Goal: Task Accomplishment & Management: Use online tool/utility

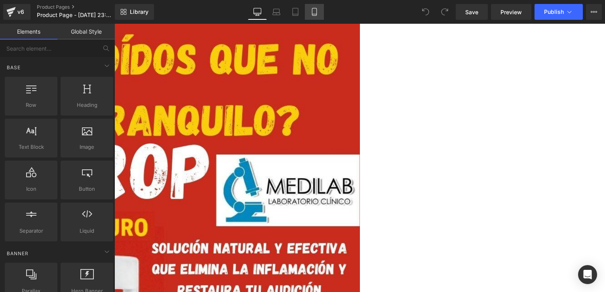
click at [316, 11] on icon at bounding box center [314, 12] width 8 height 8
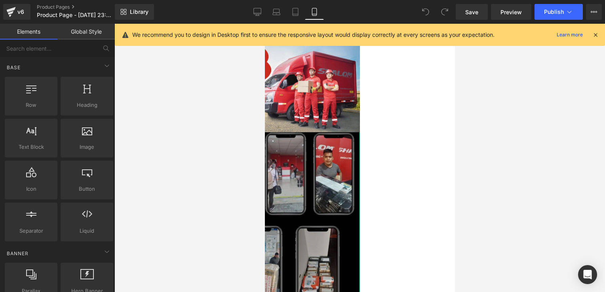
scroll to position [3247, 0]
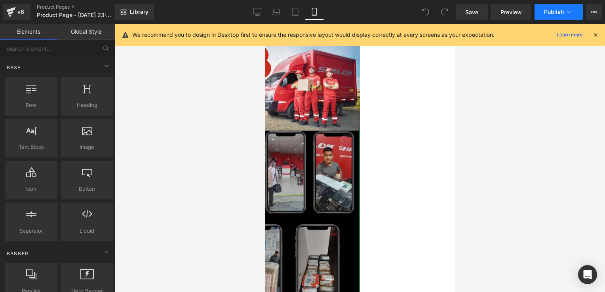
click at [548, 12] on span "Publish" at bounding box center [554, 12] width 20 height 6
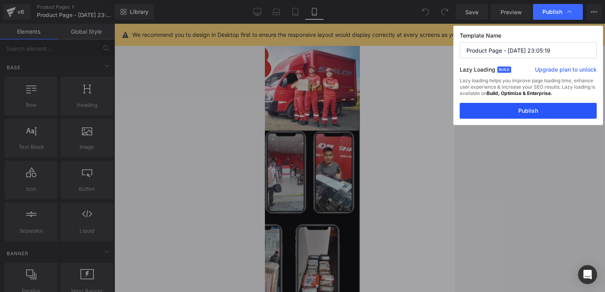
click at [527, 115] on button "Publish" at bounding box center [528, 111] width 137 height 16
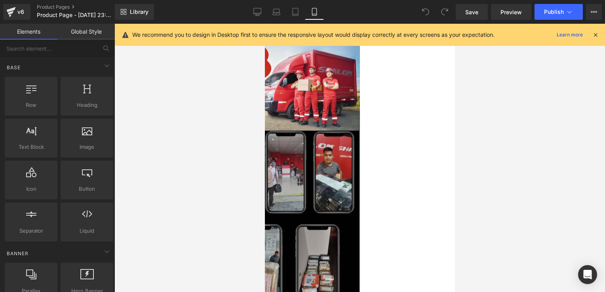
drag, startPoint x: 183, startPoint y: 146, endPoint x: 466, endPoint y: 61, distance: 295.5
click at [466, 0] on div "You are previewing how the will restyle your page. You can not edit Elements in…" at bounding box center [302, 0] width 605 height 0
drag, startPoint x: 466, startPoint y: 61, endPoint x: 557, endPoint y: 11, distance: 103.5
click at [557, 11] on span "Publish" at bounding box center [554, 12] width 20 height 6
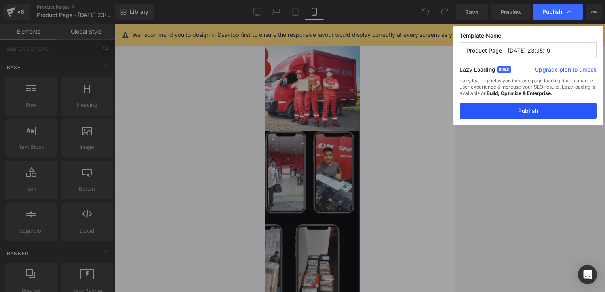
click at [543, 110] on button "Publish" at bounding box center [528, 111] width 137 height 16
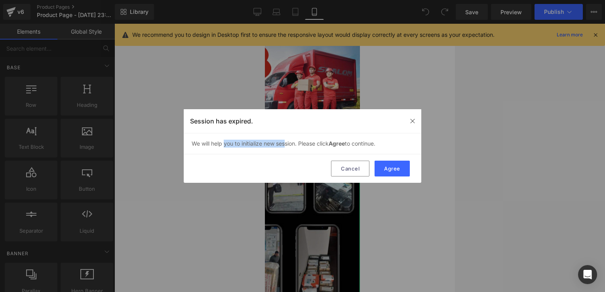
drag, startPoint x: 224, startPoint y: 141, endPoint x: 287, endPoint y: 142, distance: 63.0
click at [287, 142] on div "We will help you to initialize new session. Please click Agree to continue." at bounding box center [303, 143] width 238 height 21
drag, startPoint x: 287, startPoint y: 142, endPoint x: 328, endPoint y: 146, distance: 41.4
click at [328, 146] on div "We will help you to initialize new session. Please click Agree to continue." at bounding box center [303, 143] width 238 height 21
click at [388, 172] on button "Agree" at bounding box center [392, 169] width 35 height 16
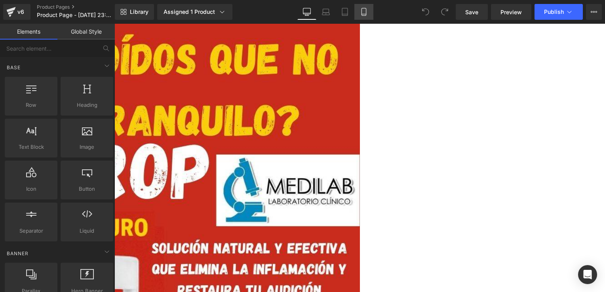
click at [364, 17] on link "Mobile" at bounding box center [363, 12] width 19 height 16
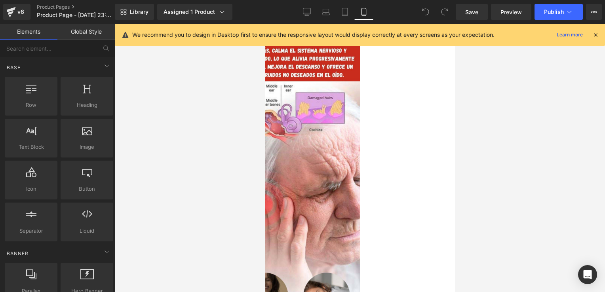
scroll to position [230, 0]
